Goal: Information Seeking & Learning: Learn about a topic

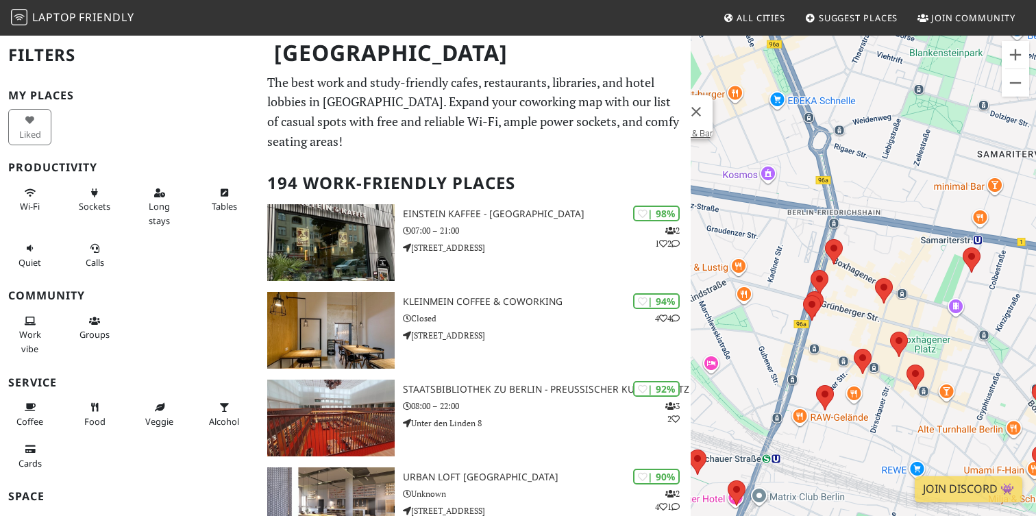
scroll to position [463, 0]
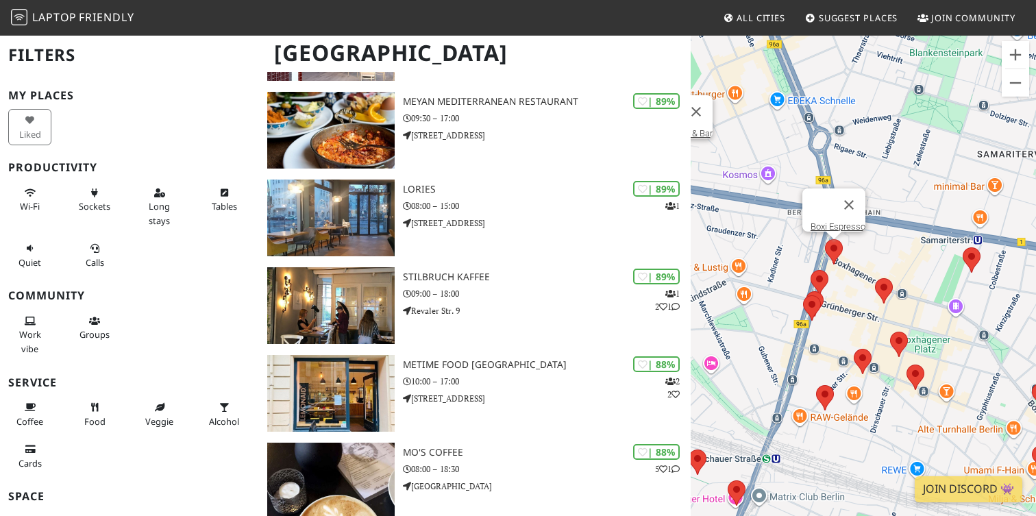
click at [825, 239] on area at bounding box center [825, 239] width 0 height 0
click at [33, 197] on button "Wi-Fi" at bounding box center [29, 200] width 43 height 36
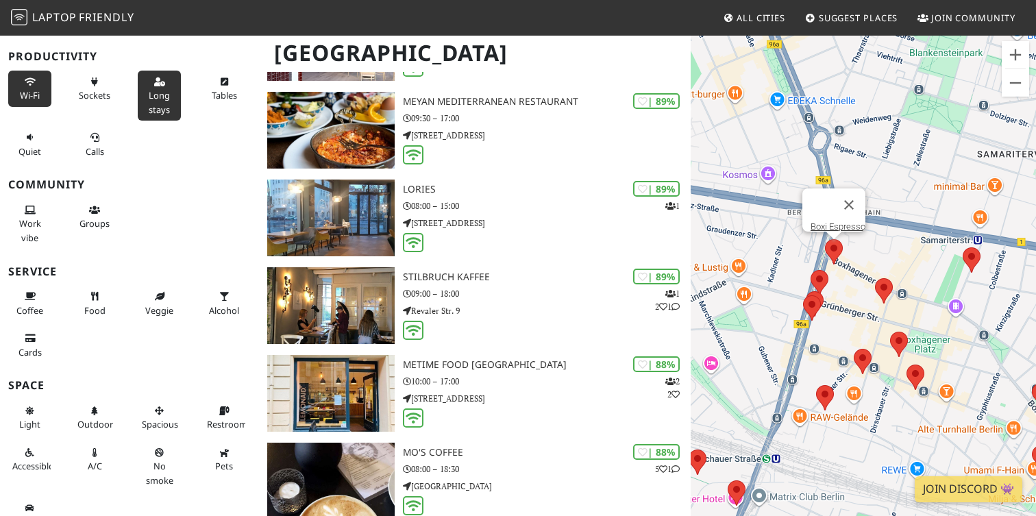
scroll to position [131, 0]
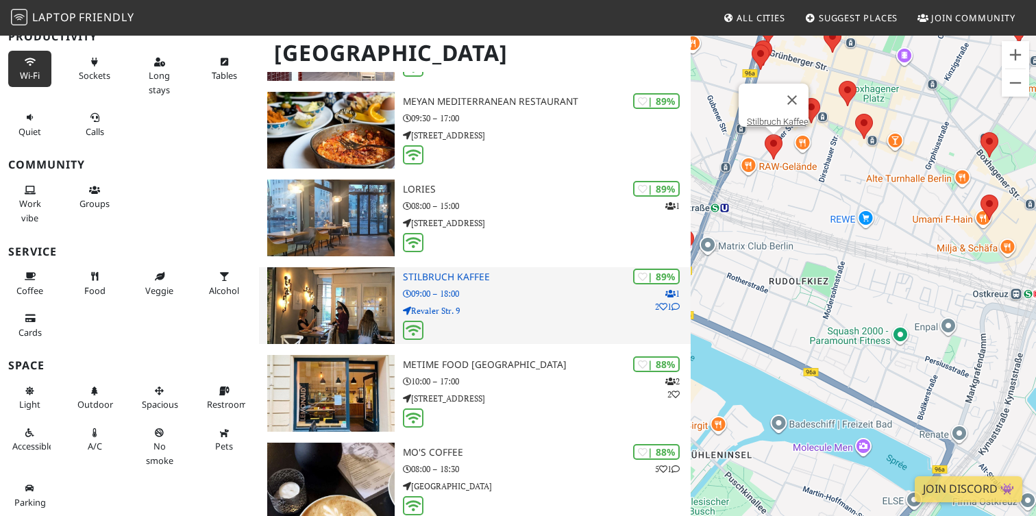
click at [527, 299] on div "| 89% 1 2 1 Stilbruch Kaffee 09:00 – 18:00 Revaler Str. 9" at bounding box center [547, 305] width 288 height 77
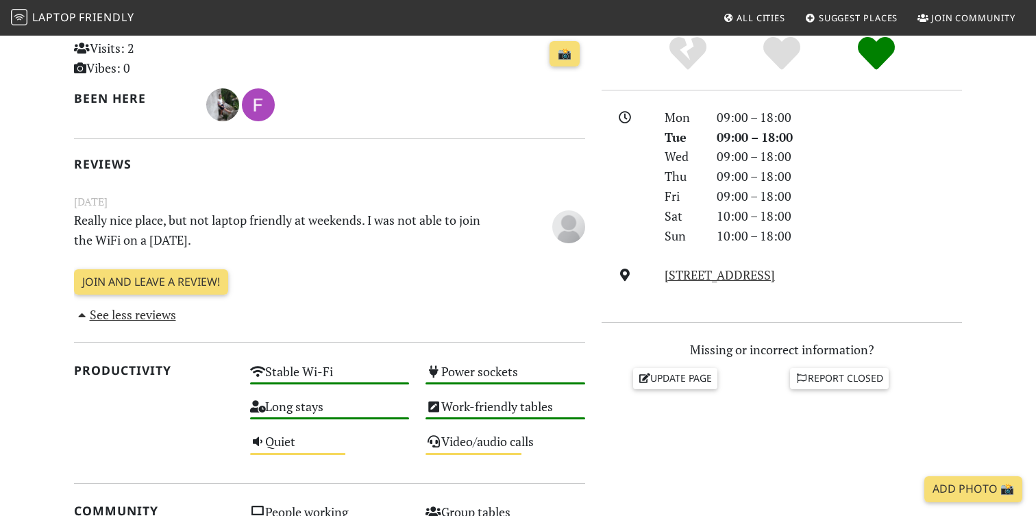
scroll to position [332, 0]
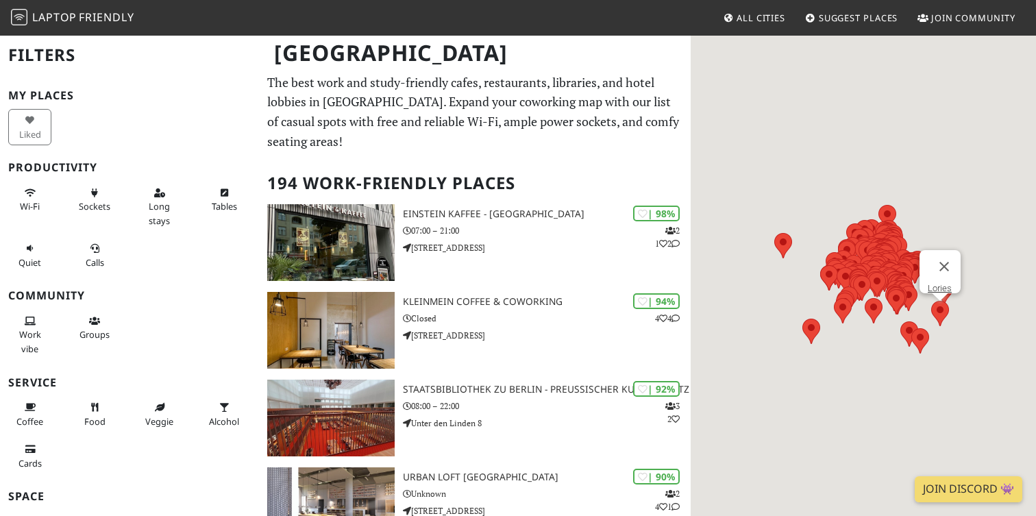
scroll to position [463, 0]
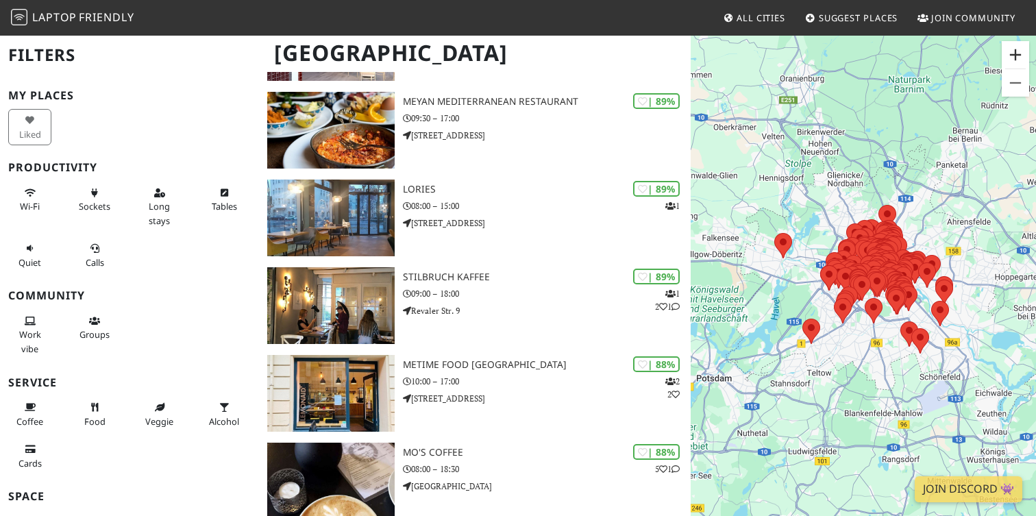
click at [1013, 49] on button "Zoom avant" at bounding box center [1015, 54] width 27 height 27
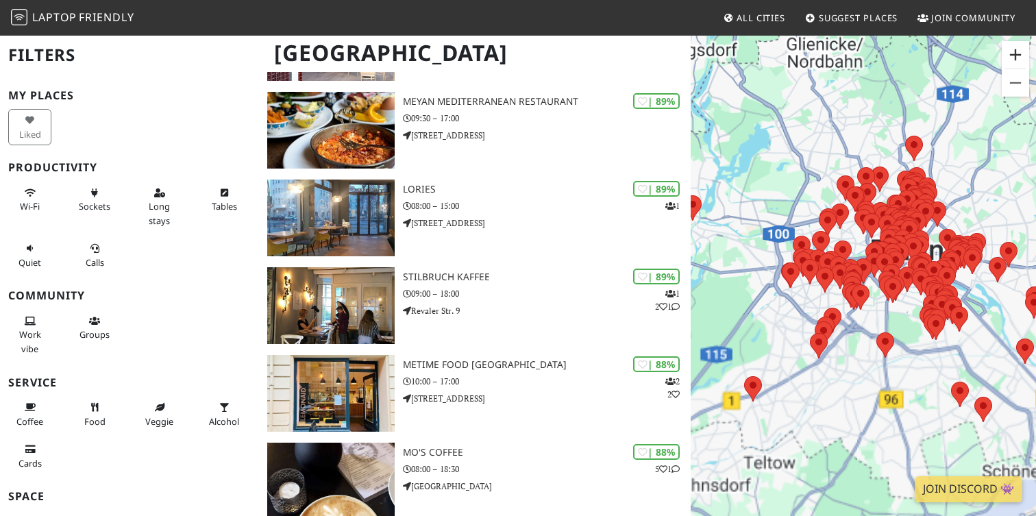
click at [1013, 49] on button "Zoom avant" at bounding box center [1015, 54] width 27 height 27
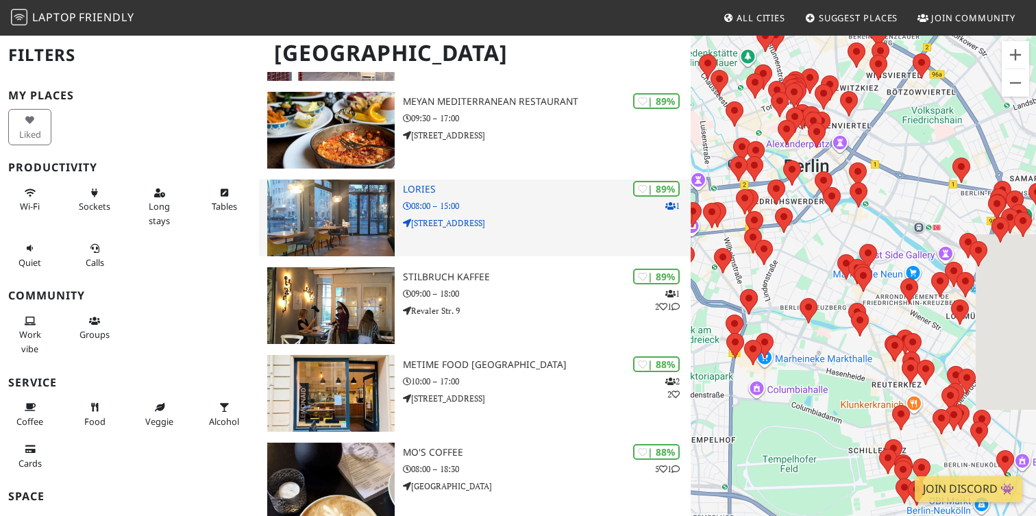
drag, startPoint x: 911, startPoint y: 200, endPoint x: 689, endPoint y: 230, distance: 224.1
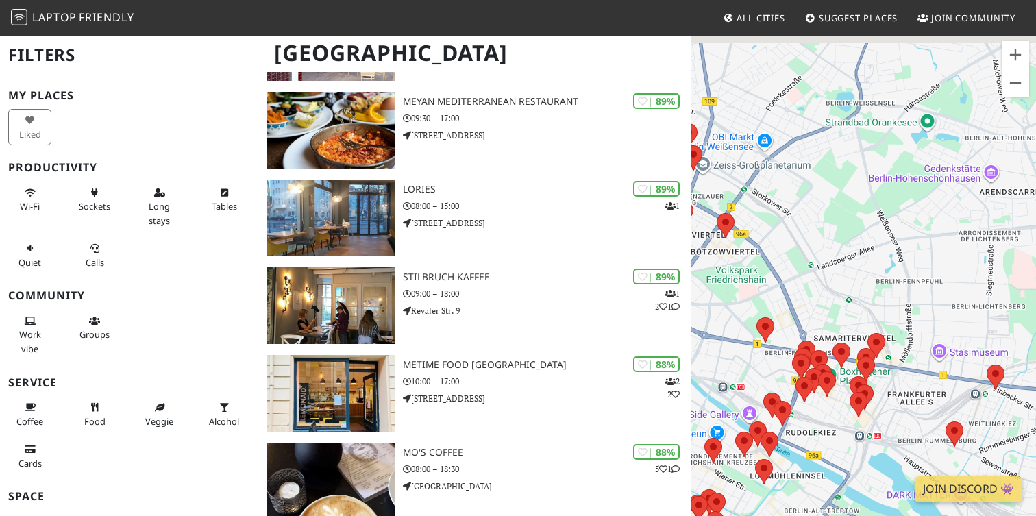
drag, startPoint x: 875, startPoint y: 160, endPoint x: 961, endPoint y: 408, distance: 262.5
click at [961, 408] on div "Pour naviguer, appuyez sur les touches fléchées." at bounding box center [863, 292] width 345 height 516
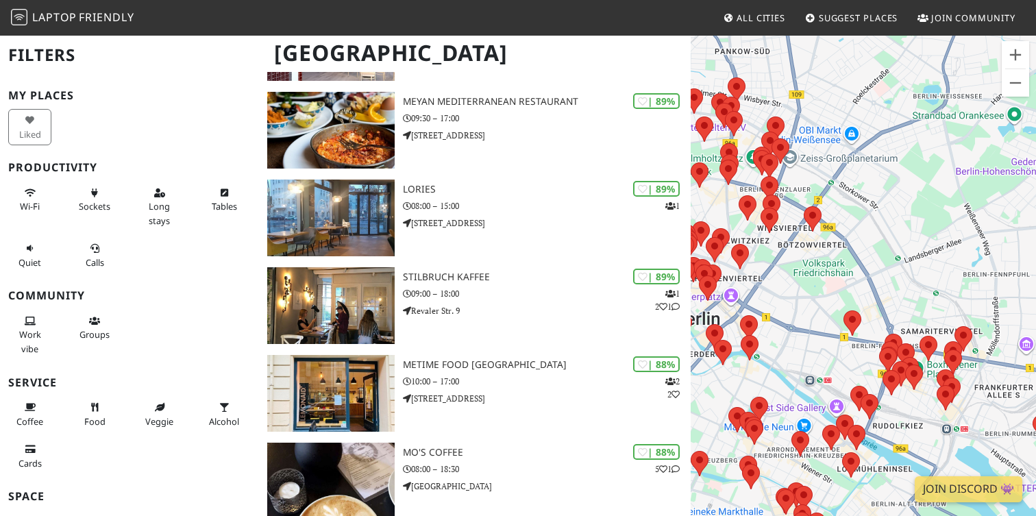
drag, startPoint x: 927, startPoint y: 300, endPoint x: 1015, endPoint y: 294, distance: 88.6
click at [1015, 294] on div "Pour naviguer, appuyez sur les touches fléchées." at bounding box center [863, 292] width 345 height 516
click at [1010, 60] on button "Zoom avant" at bounding box center [1015, 54] width 27 height 27
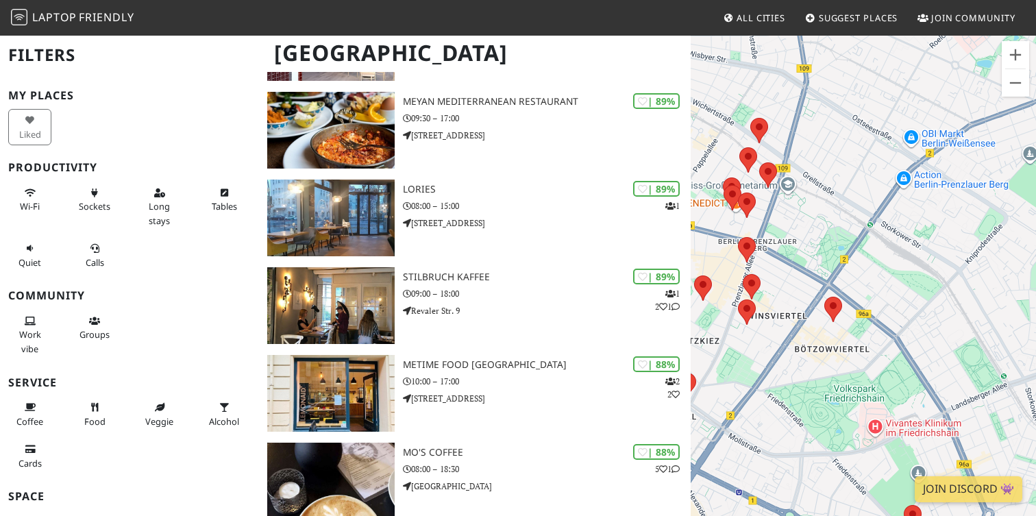
drag, startPoint x: 835, startPoint y: 159, endPoint x: 908, endPoint y: 311, distance: 168.6
click at [908, 311] on div "Pour naviguer, appuyez sur les touches fléchées." at bounding box center [863, 292] width 345 height 516
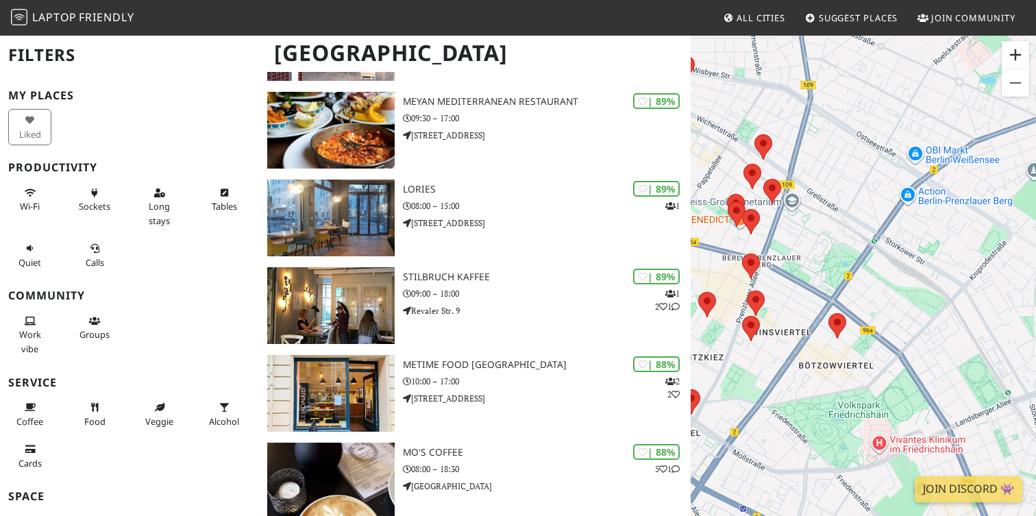
click at [1014, 48] on button "Zoom avant" at bounding box center [1015, 54] width 27 height 27
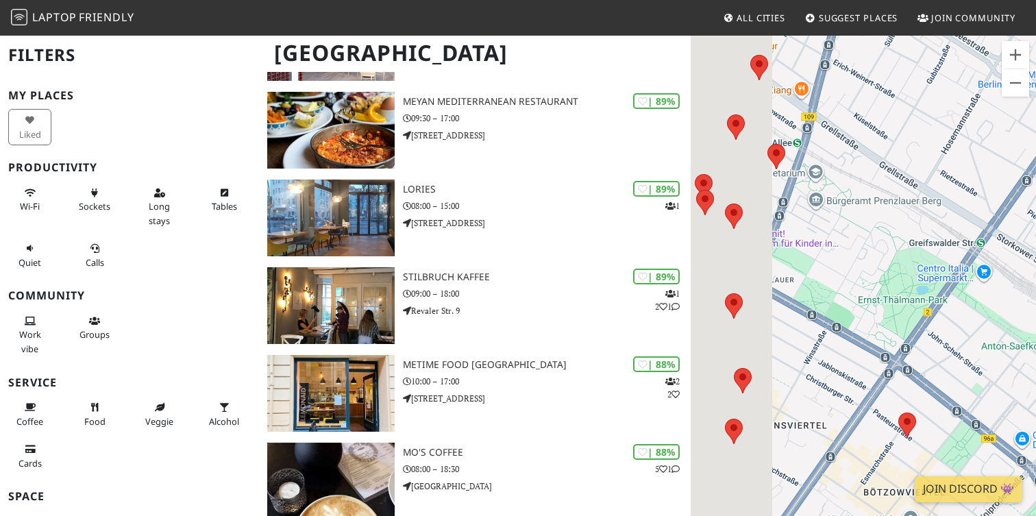
drag, startPoint x: 849, startPoint y: 173, endPoint x: 960, endPoint y: 242, distance: 130.3
click at [960, 242] on div "Pour naviguer, appuyez sur les touches fléchées." at bounding box center [863, 292] width 345 height 516
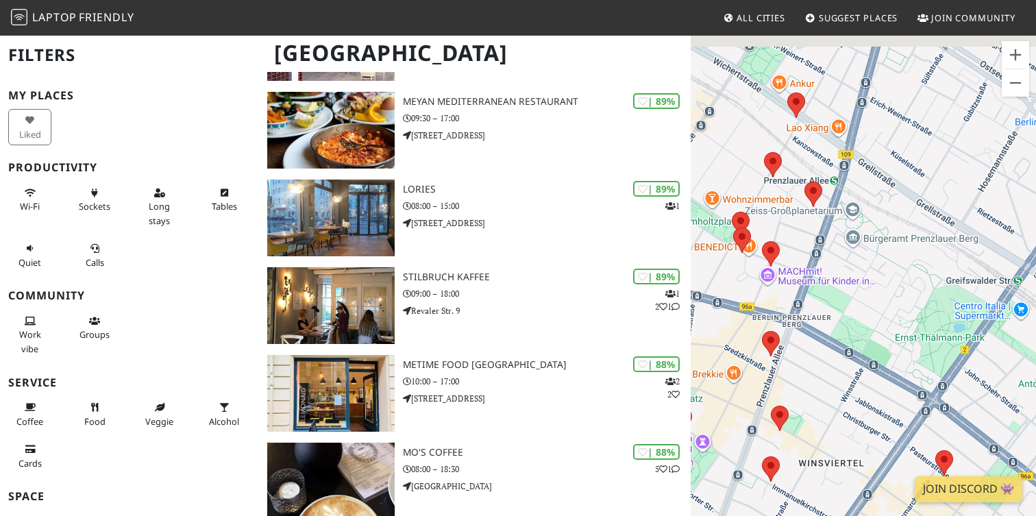
drag, startPoint x: 872, startPoint y: 214, endPoint x: 898, endPoint y: 236, distance: 34.0
click at [898, 236] on div "Pour naviguer, appuyez sur les touches fléchées." at bounding box center [863, 292] width 345 height 516
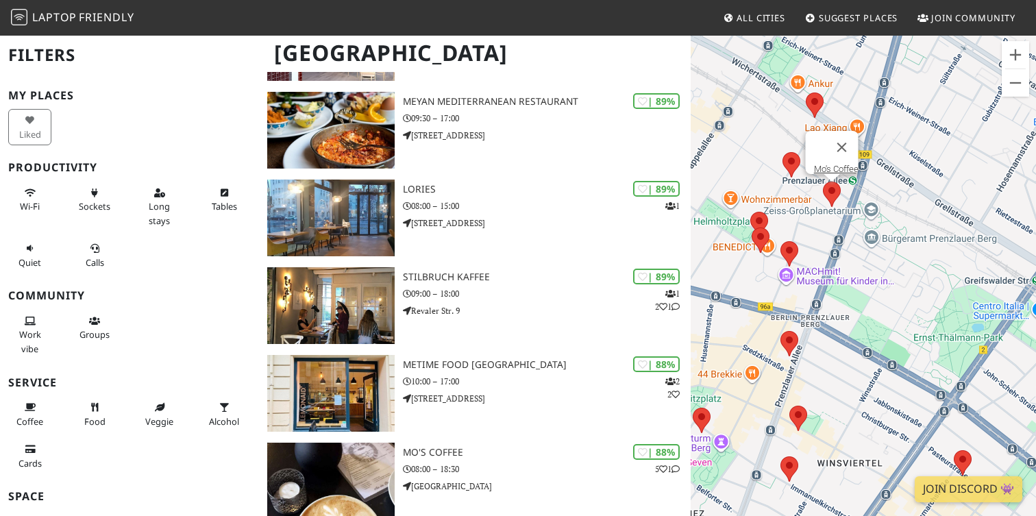
click at [823, 182] on area at bounding box center [823, 182] width 0 height 0
click at [833, 164] on link "Mo's Coffee" at bounding box center [836, 169] width 45 height 10
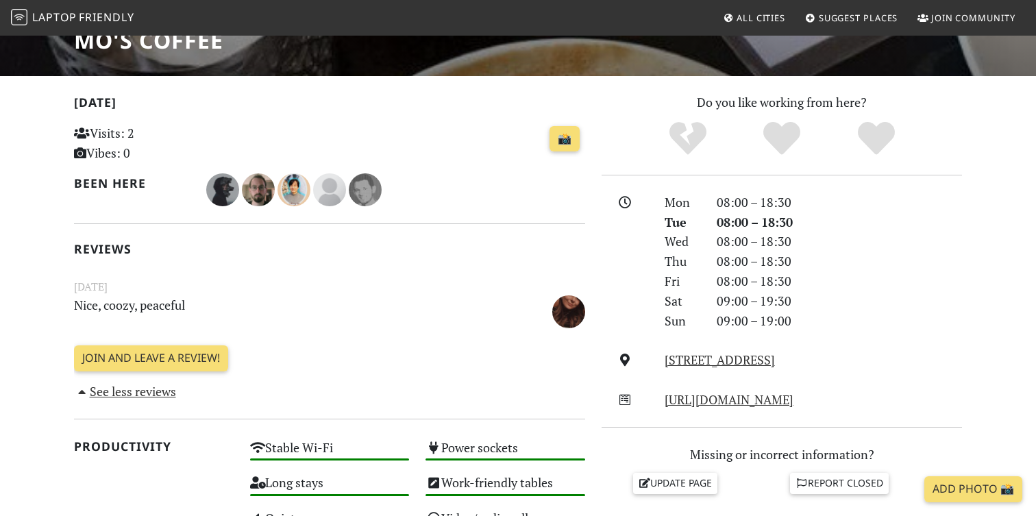
scroll to position [247, 0]
